Goal: Find specific page/section: Find specific page/section

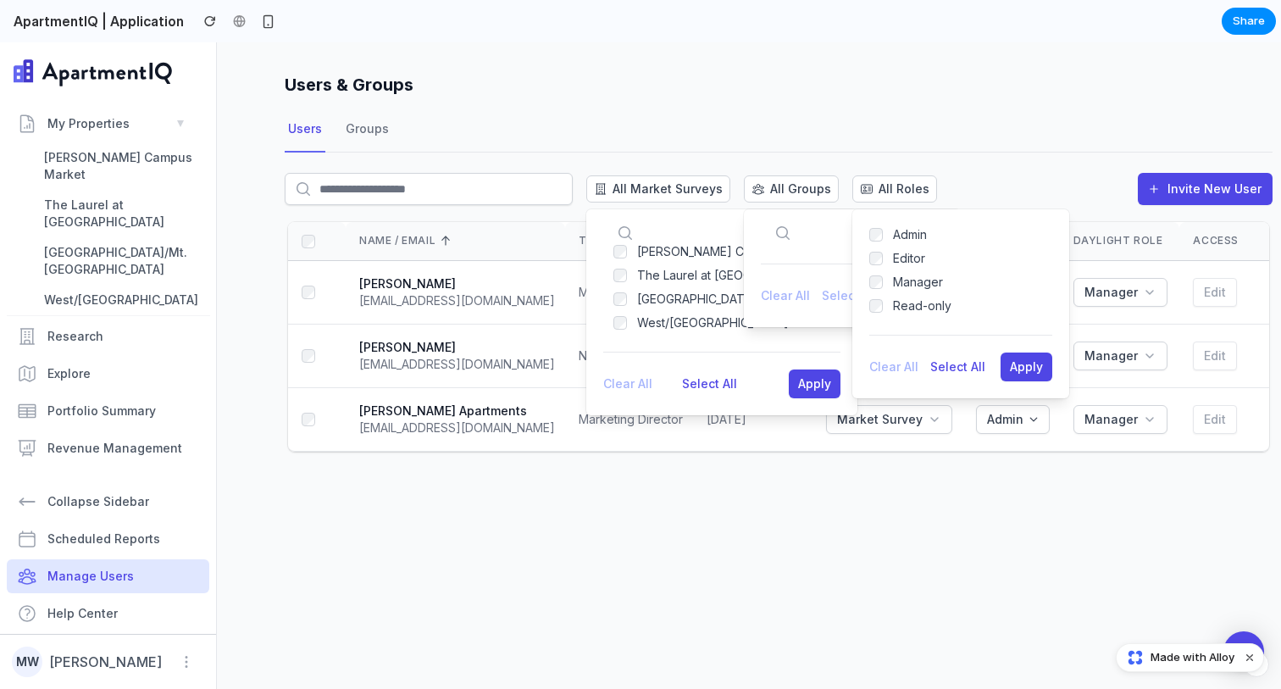
click at [714, 121] on div "Users Groups" at bounding box center [779, 130] width 988 height 46
click at [929, 201] on div "All Market Surveys [PERSON_NAME] Campus Market The Laurel at [GEOGRAPHIC_DATA] …" at bounding box center [779, 196] width 988 height 46
click at [907, 197] on button "All Roles" at bounding box center [894, 188] width 85 height 27
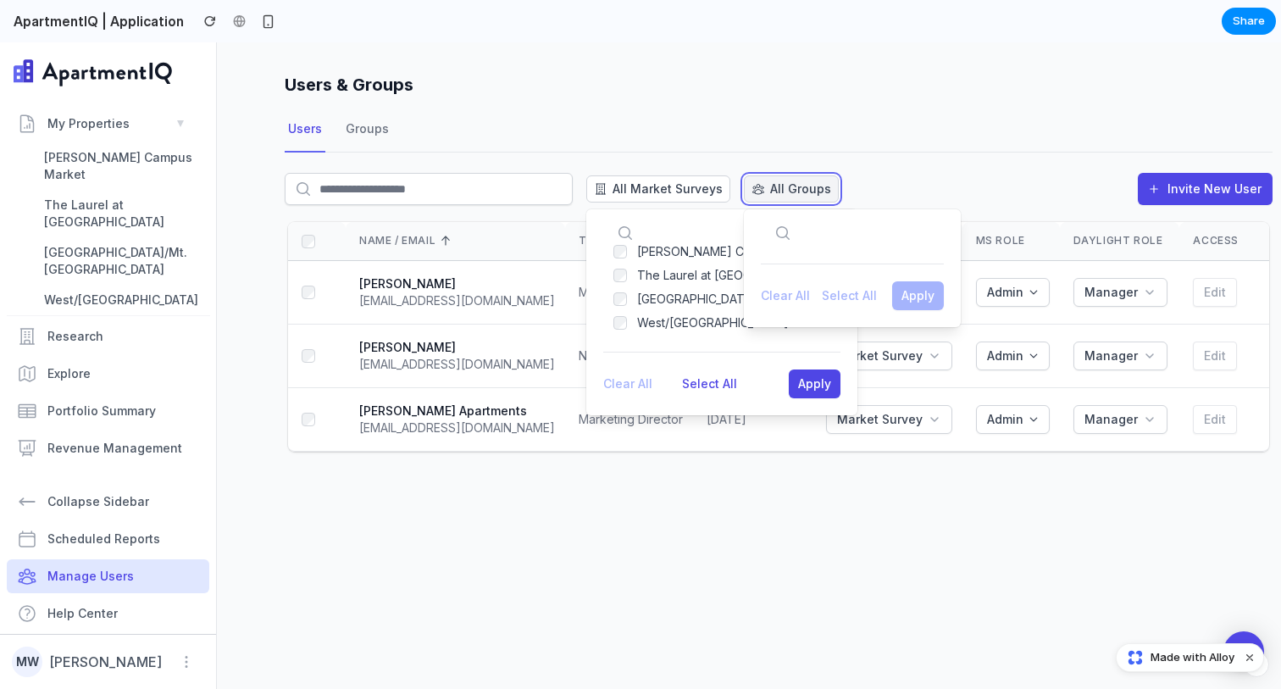
click at [794, 190] on span "All Groups" at bounding box center [800, 188] width 61 height 17
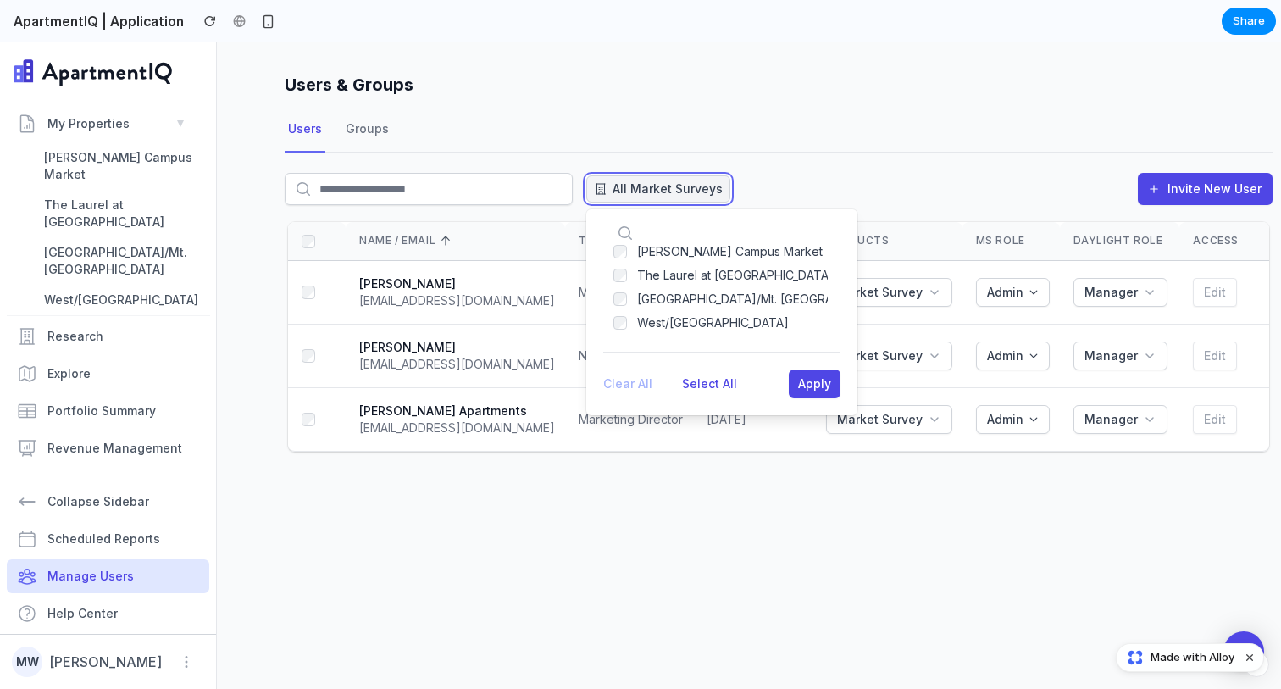
click at [653, 186] on span "All Market Surveys" at bounding box center [668, 188] width 110 height 17
